Goal: Check status: Check status

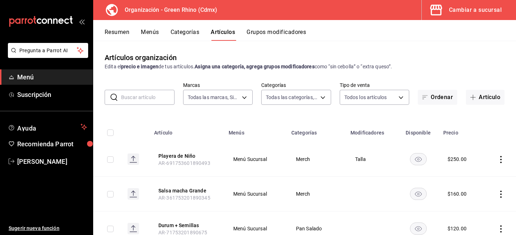
click at [467, 10] on div "Cambiar a sucursal" at bounding box center [475, 10] width 53 height 10
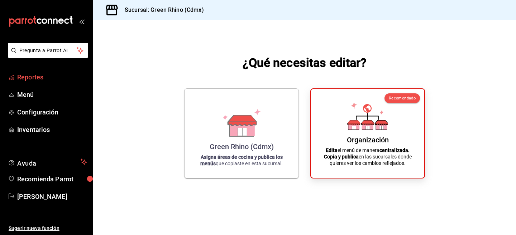
click at [65, 80] on span "Reportes" at bounding box center [52, 77] width 70 height 10
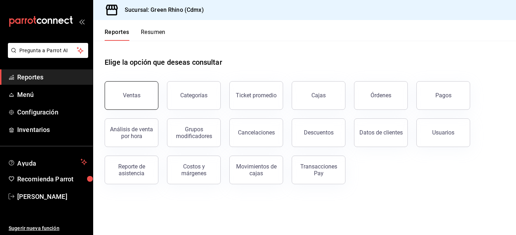
click at [128, 90] on button "Ventas" at bounding box center [132, 95] width 54 height 29
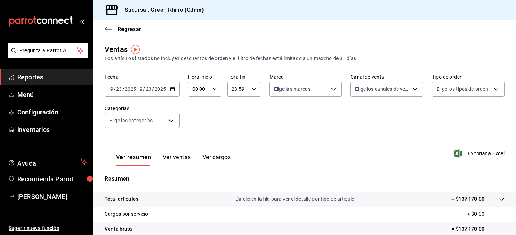
click at [153, 86] on span "/" at bounding box center [153, 89] width 2 height 6
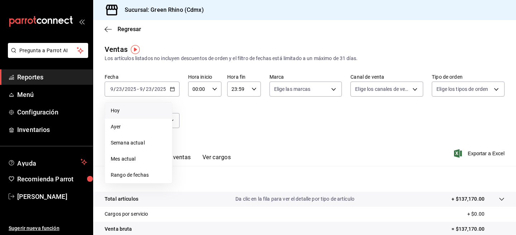
click at [123, 113] on span "Hoy" at bounding box center [139, 111] width 56 height 8
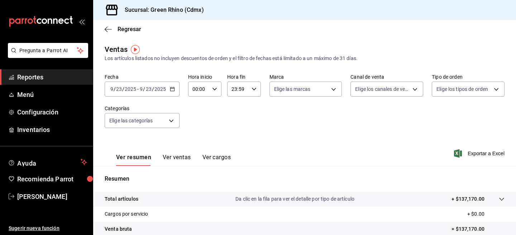
click at [117, 92] on input "23" at bounding box center [119, 89] width 6 height 6
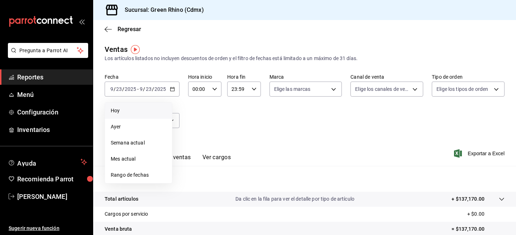
click at [127, 110] on span "Hoy" at bounding box center [139, 111] width 56 height 8
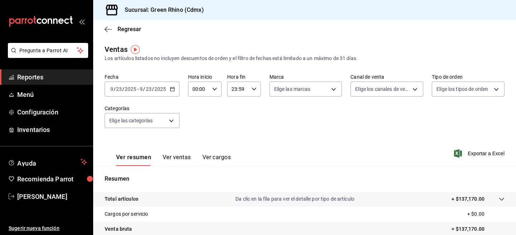
click at [148, 89] on input "23" at bounding box center [148, 89] width 6 height 6
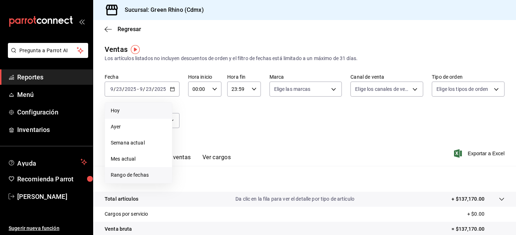
click at [139, 178] on span "Rango de fechas" at bounding box center [139, 176] width 56 height 8
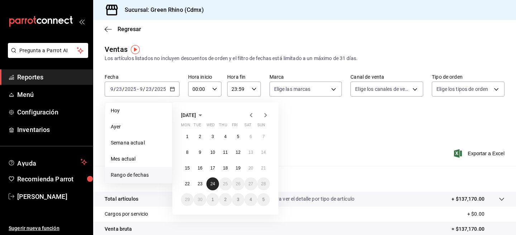
click at [213, 185] on abbr "24" at bounding box center [212, 184] width 5 height 5
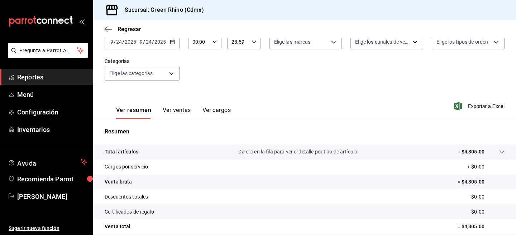
scroll to position [48, 0]
